Goal: Navigation & Orientation: Find specific page/section

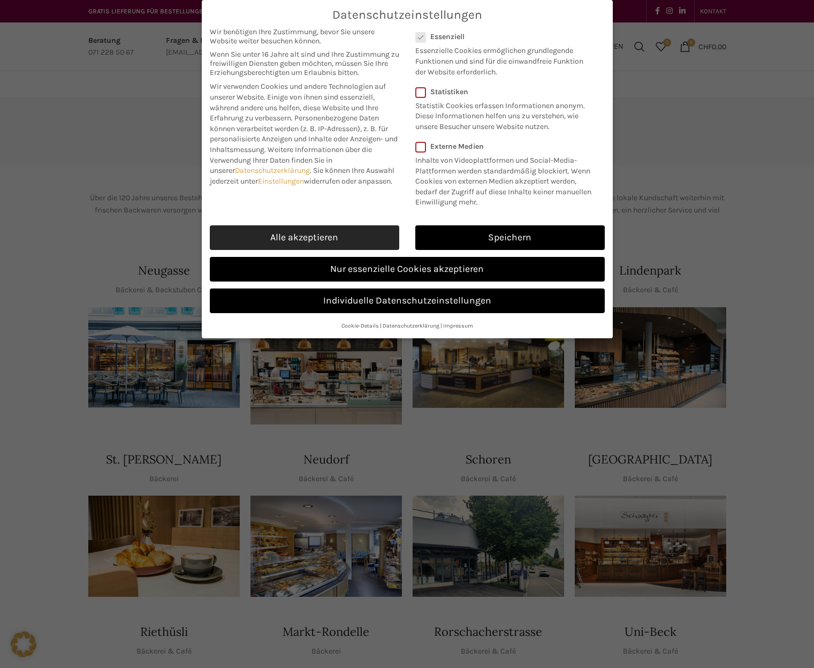
click at [332, 232] on link "Alle akzeptieren" at bounding box center [304, 237] width 189 height 25
checkbox input "true"
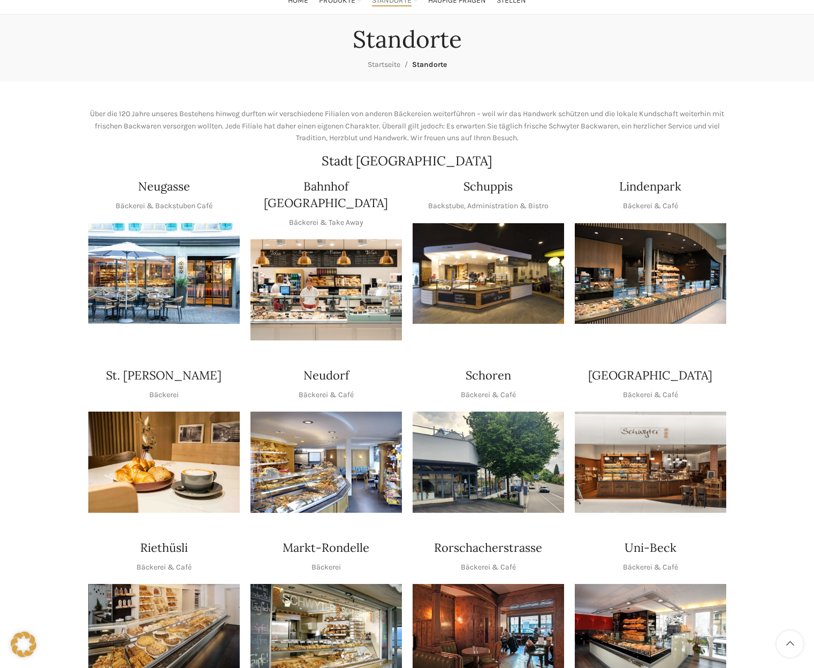
scroll to position [107, 0]
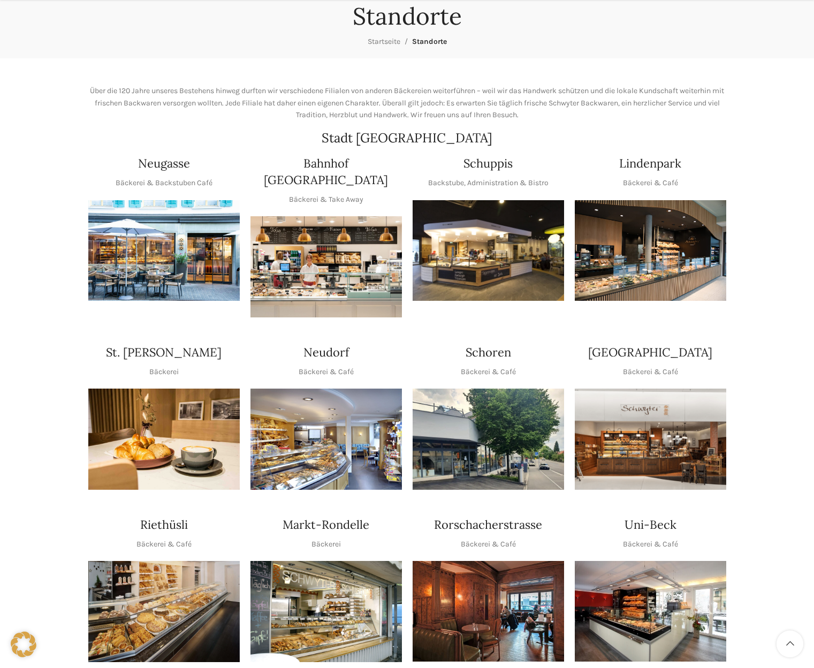
click at [313, 257] on img "1 / 1" at bounding box center [325, 266] width 151 height 101
click at [316, 344] on h4 "Neudorf" at bounding box center [325, 352] width 45 height 17
click at [313, 416] on img "1 / 1" at bounding box center [325, 438] width 151 height 101
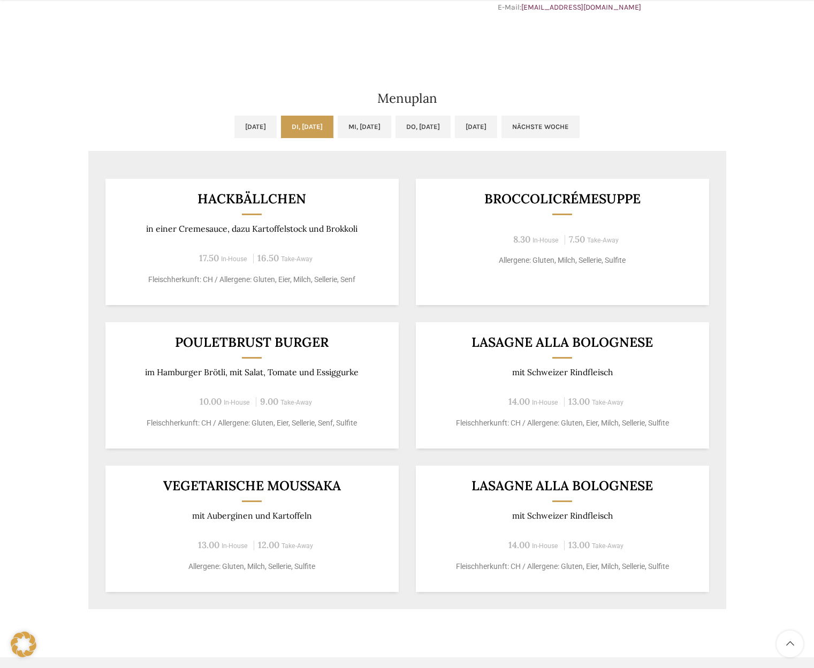
scroll to position [481, 0]
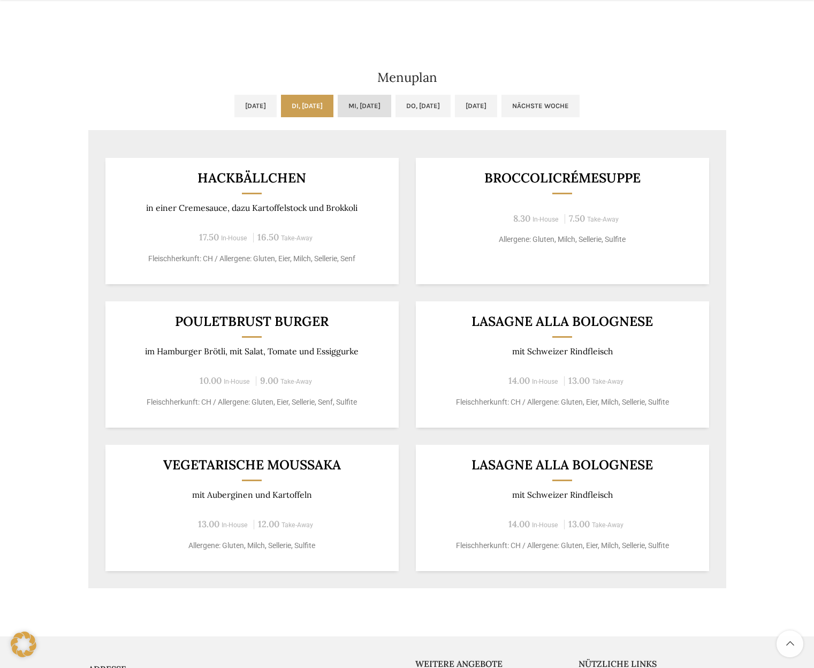
click at [348, 106] on link "Mi, 17.09.2025" at bounding box center [364, 106] width 53 height 22
